Goal: Check status: Check status

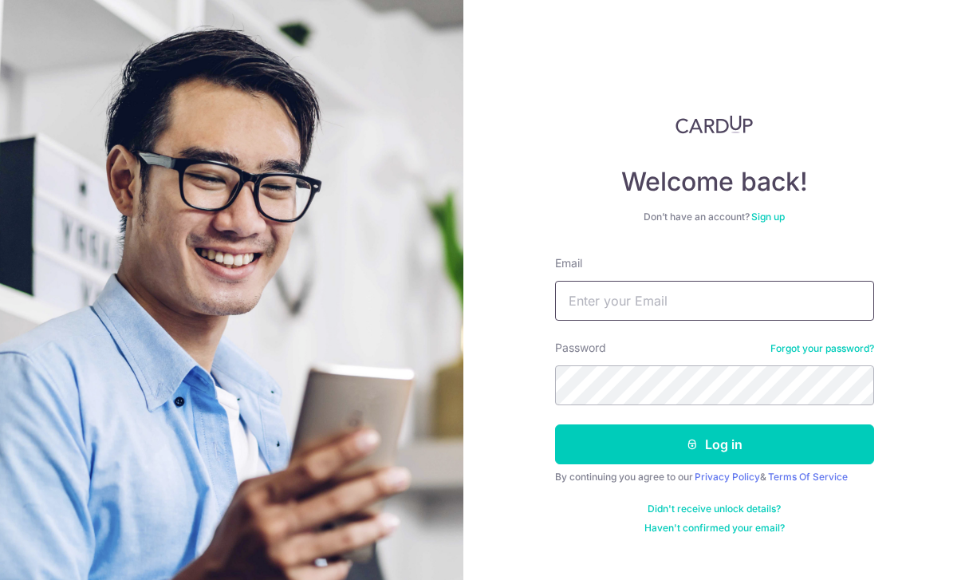
click at [640, 310] on input "Email" at bounding box center [714, 301] width 319 height 40
type input "[EMAIL_ADDRESS][DOMAIN_NAME]"
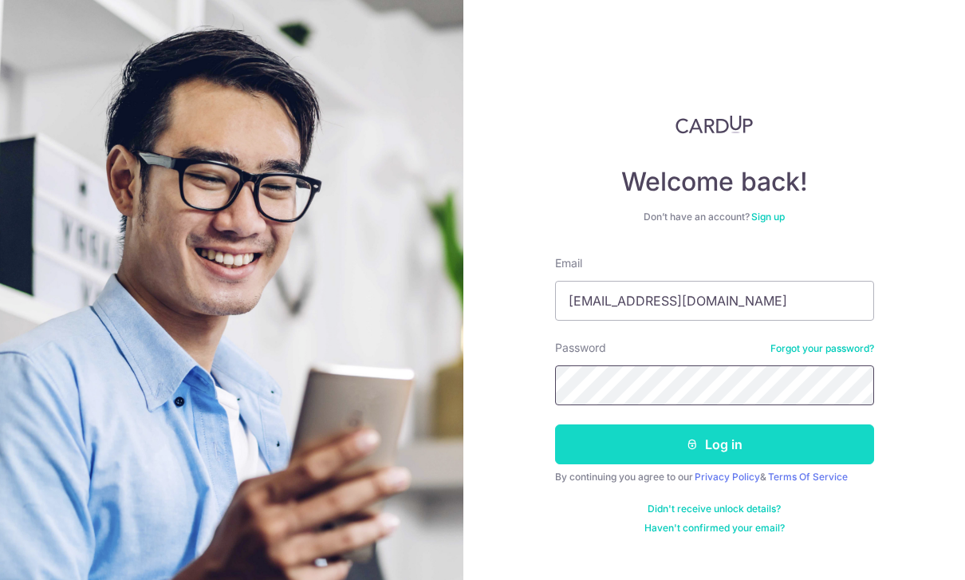
click at [779, 444] on button "Log in" at bounding box center [714, 444] width 319 height 40
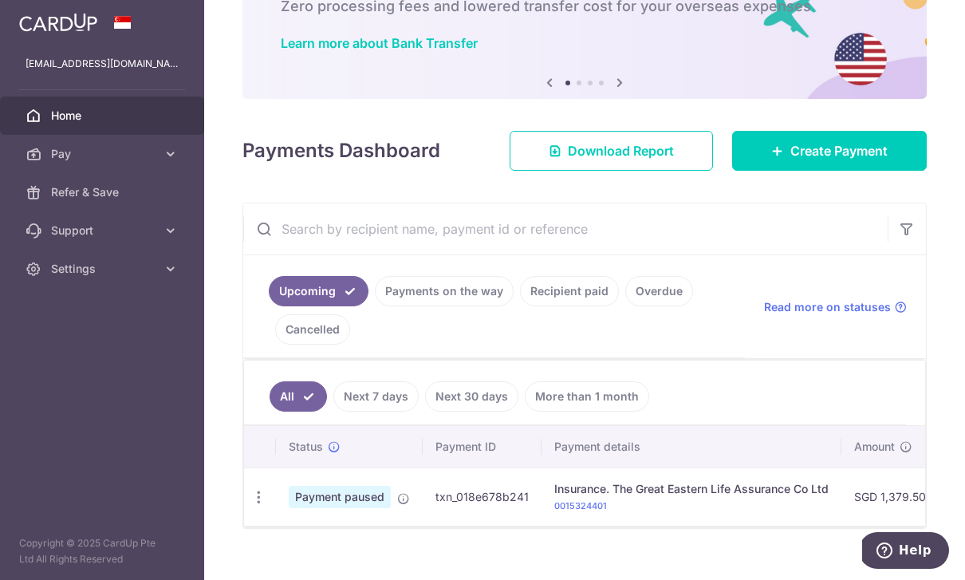
scroll to position [105, 0]
click at [289, 509] on span "Payment paused" at bounding box center [340, 498] width 102 height 22
click at [375, 307] on link "Payments on the way" at bounding box center [444, 292] width 139 height 30
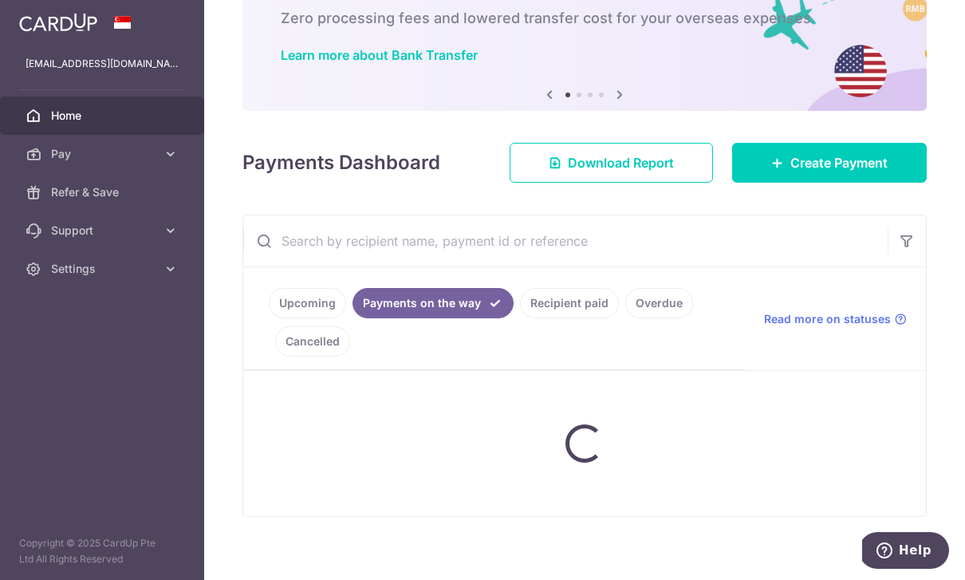
scroll to position [37, 0]
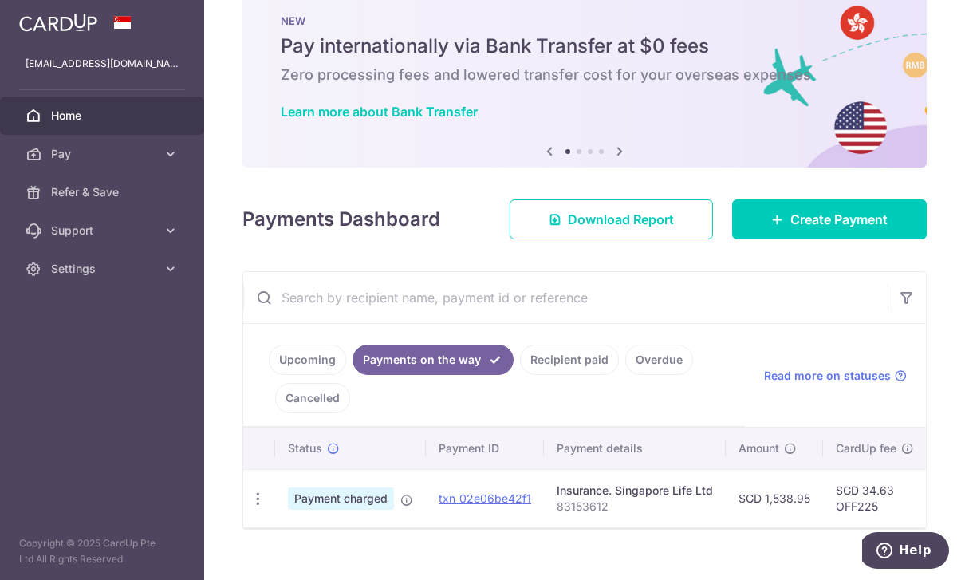
click at [269, 375] on link "Upcoming" at bounding box center [307, 360] width 77 height 30
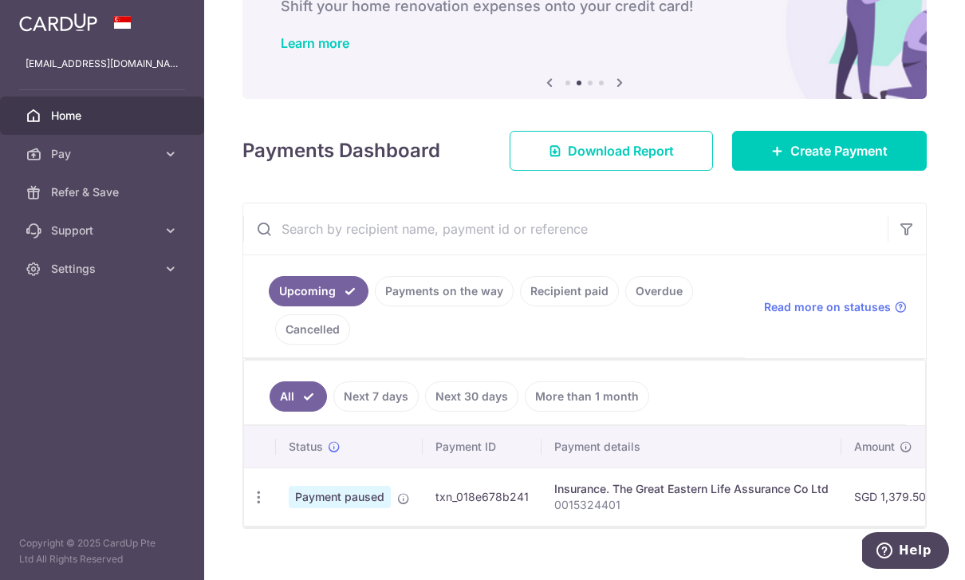
scroll to position [105, 0]
click at [289, 509] on span "Payment paused" at bounding box center [340, 498] width 102 height 22
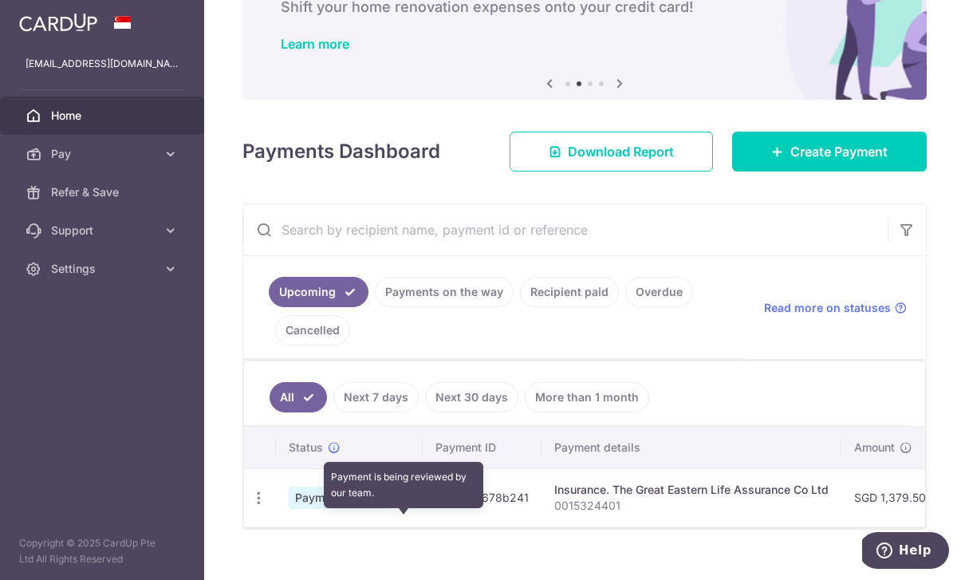
click at [397, 506] on icon at bounding box center [403, 499] width 13 height 13
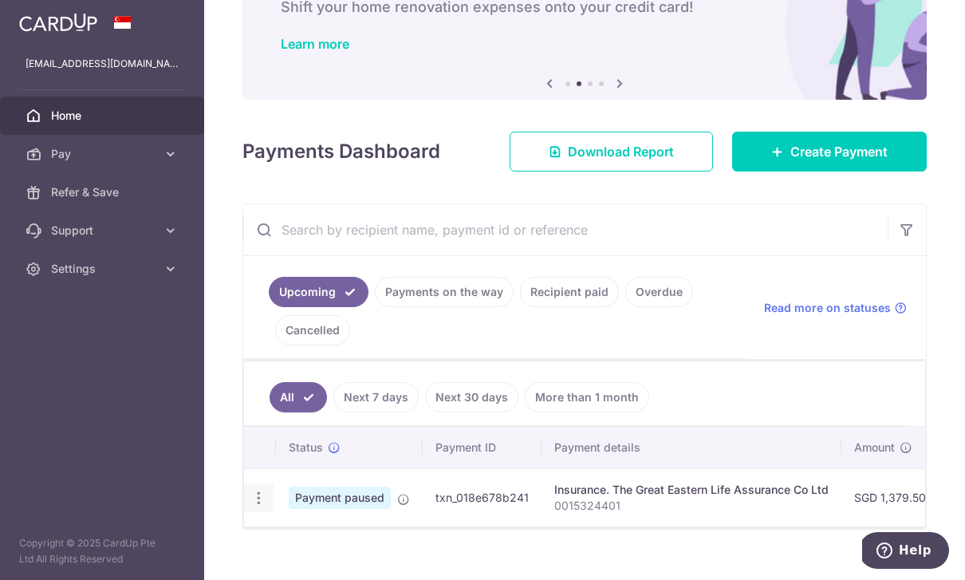
click at [244, 513] on div "Update payment Cancel payment" at bounding box center [259, 498] width 30 height 30
click at [244, 507] on td "Update payment Cancel payment" at bounding box center [260, 497] width 32 height 58
click at [244, 513] on div "Update payment Cancel payment" at bounding box center [259, 498] width 30 height 30
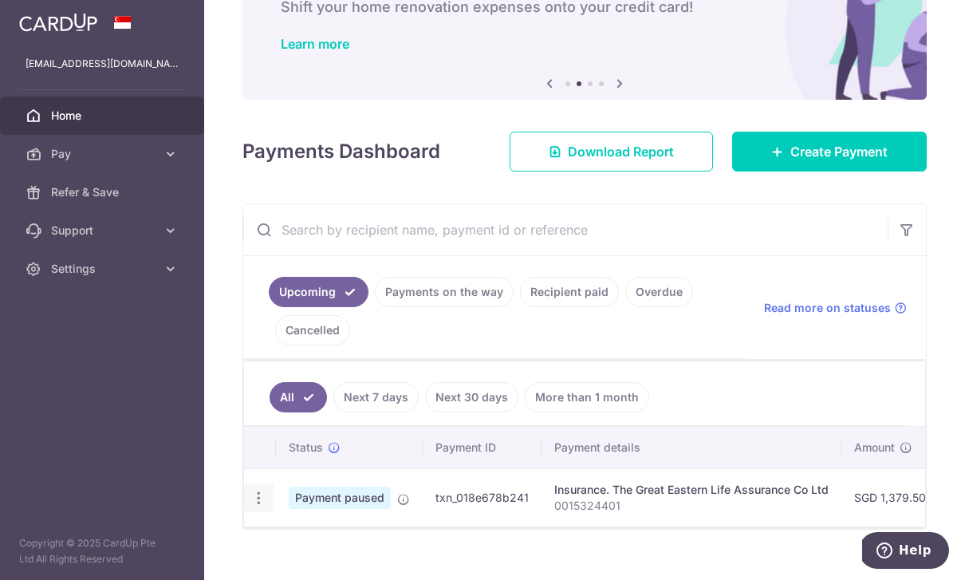
click at [251, 507] on icon "button" at bounding box center [259, 498] width 17 height 17
click at [11, 389] on div at bounding box center [482, 290] width 965 height 580
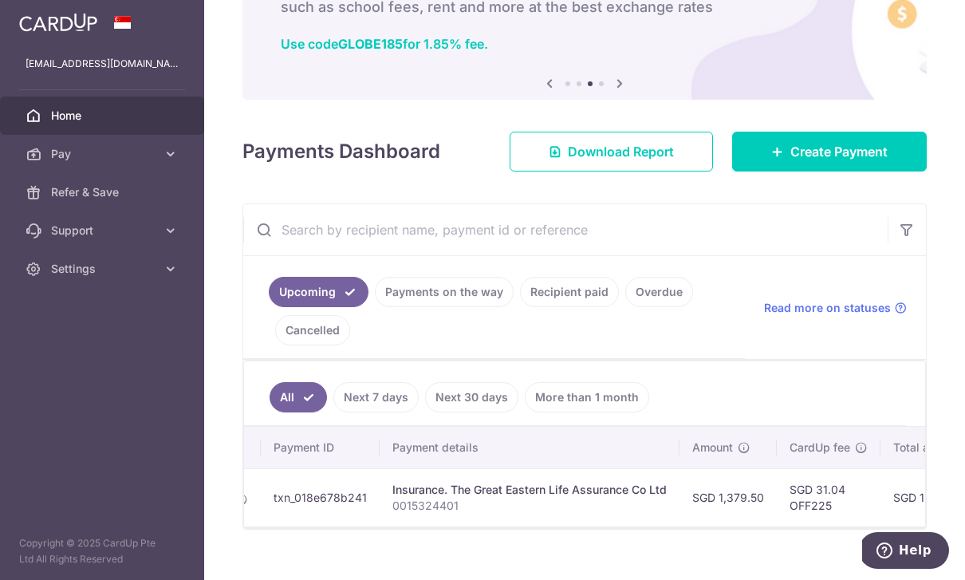
scroll to position [0, 179]
